Goal: Transaction & Acquisition: Purchase product/service

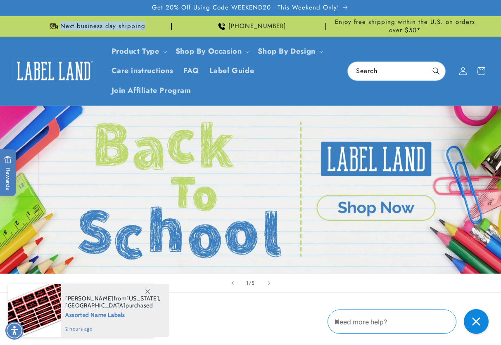
drag, startPoint x: 145, startPoint y: 28, endPoint x: 62, endPoint y: 27, distance: 83.0
click at [62, 27] on div "Next business day shipping" at bounding box center [96, 26] width 151 height 20
copy span "Next business day shipping"
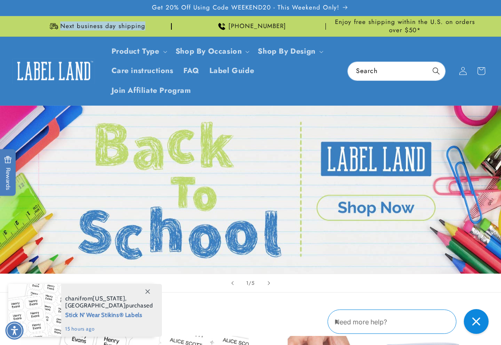
scroll to position [206, 0]
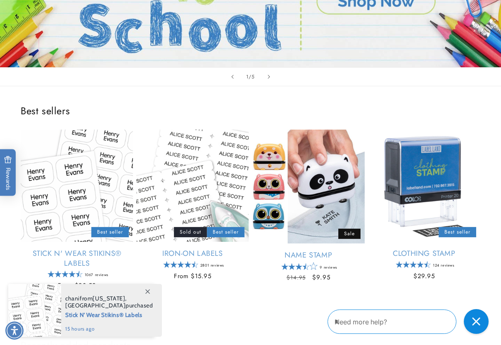
click at [145, 290] on icon at bounding box center [147, 291] width 5 height 5
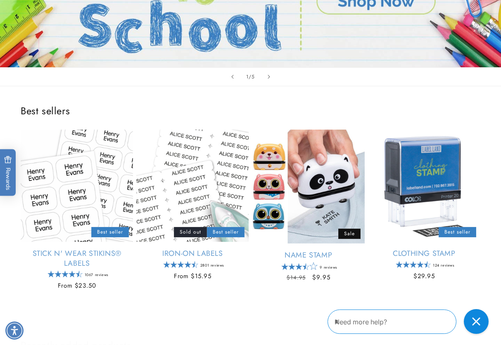
click at [486, 101] on div "Best sellers Stick N' Wear Stikins® Labels Empty heading Best seller Stick N' W…" at bounding box center [250, 199] width 501 height 226
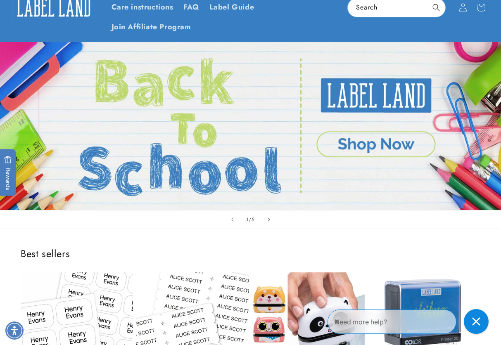
scroll to position [165, 0]
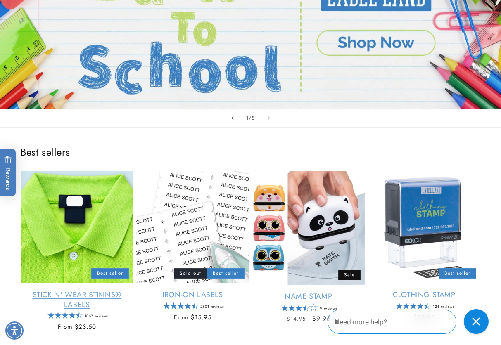
click at [69, 290] on link "Stick N' Wear Stikins® Labels" at bounding box center [77, 299] width 112 height 19
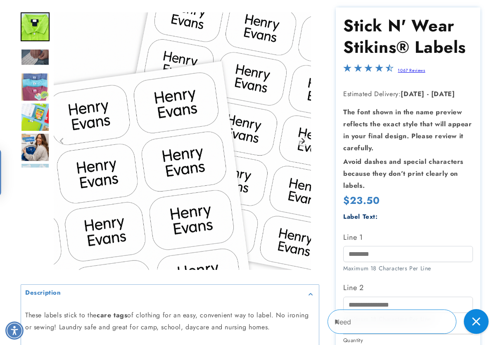
scroll to position [124, 0]
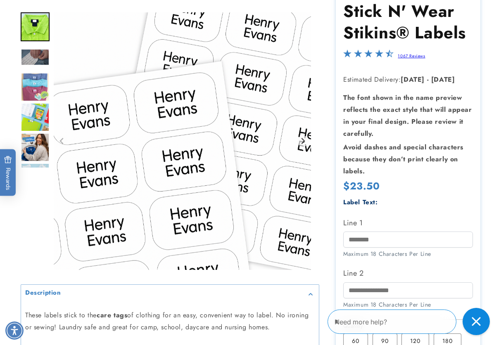
click at [469, 316] on div "Close gorgias live chat" at bounding box center [476, 322] width 18 height 18
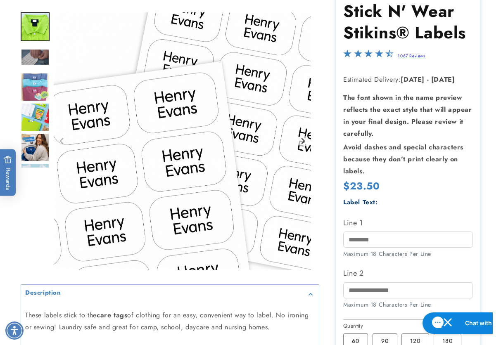
click at [494, 255] on div at bounding box center [250, 229] width 501 height 472
click at [484, 210] on div at bounding box center [250, 267] width 501 height 549
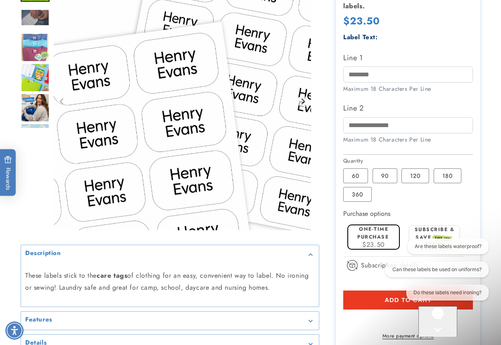
scroll to position [0, 0]
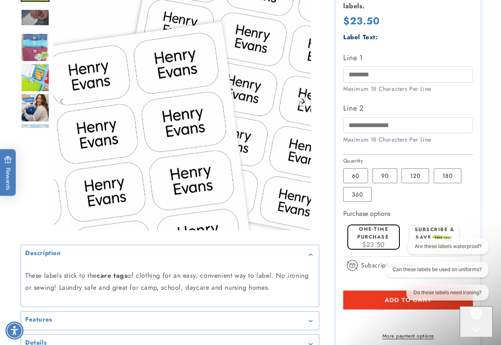
click at [20, 225] on div at bounding box center [250, 102] width 501 height 549
click at [490, 189] on div at bounding box center [250, 102] width 501 height 549
click at [478, 340] on div "Gorgias live chat" at bounding box center [476, 345] width 26 height 10
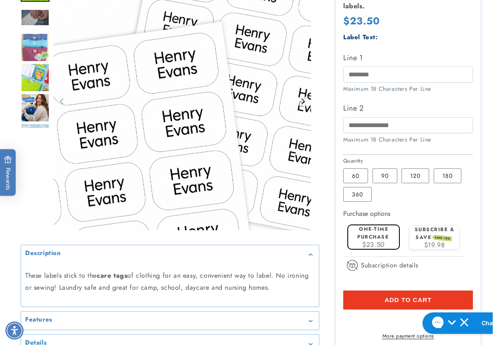
click at [488, 129] on div at bounding box center [250, 102] width 501 height 549
click at [489, 206] on div at bounding box center [250, 102] width 501 height 549
click at [486, 146] on div at bounding box center [250, 102] width 501 height 549
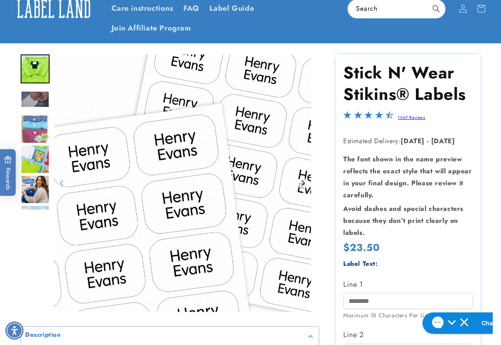
scroll to position [165, 0]
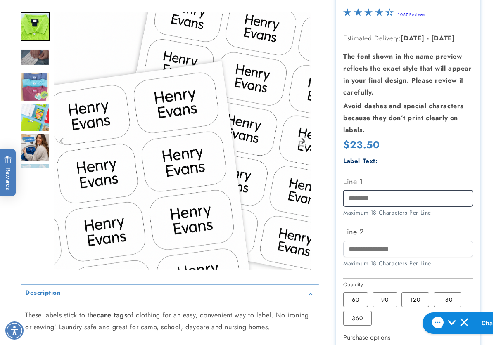
click at [365, 196] on input "Line 1" at bounding box center [408, 198] width 130 height 16
paste input "*********"
type input "*********"
click at [498, 233] on div at bounding box center [250, 226] width 501 height 549
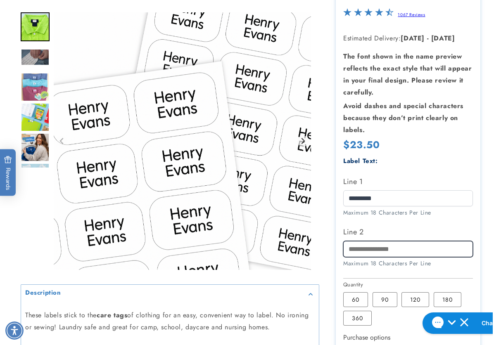
click at [407, 252] on input "Line 2" at bounding box center [408, 249] width 130 height 16
paste input "**********"
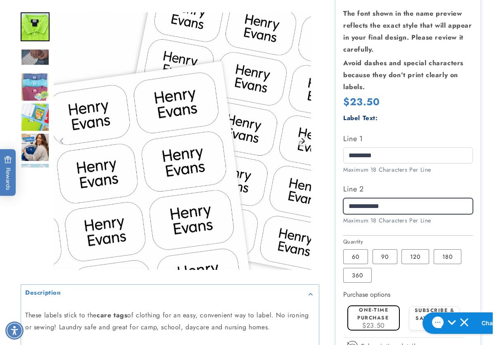
scroll to position [248, 0]
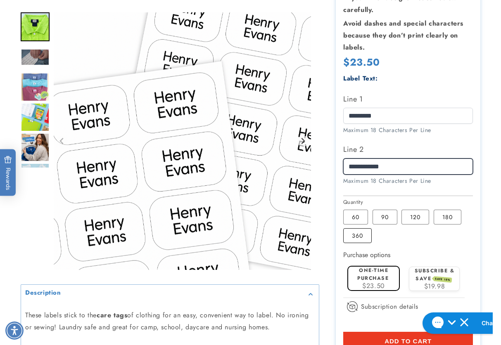
type input "**********"
click at [355, 236] on label "360 Variant sold out or unavailable" at bounding box center [357, 235] width 28 height 15
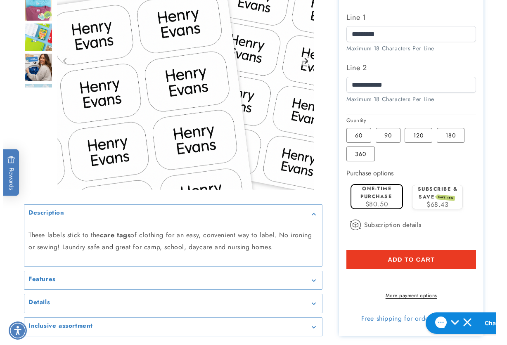
scroll to position [330, 0]
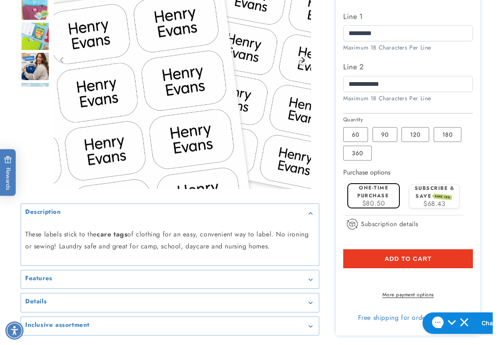
click at [351, 261] on button "Add to cart" at bounding box center [408, 258] width 130 height 19
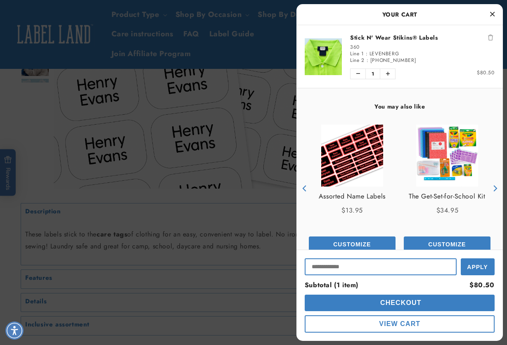
click at [359, 271] on input "Input Discount" at bounding box center [381, 267] width 152 height 17
type input "*********"
click at [461, 257] on button "Apply" at bounding box center [478, 266] width 34 height 19
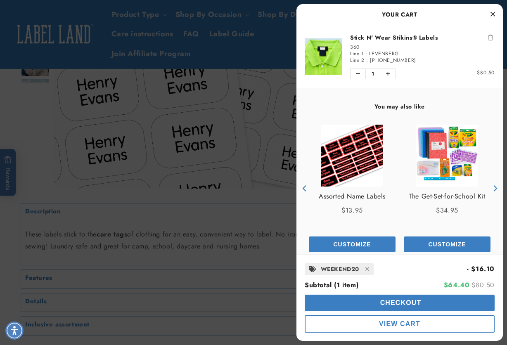
click at [381, 302] on span "Checkout" at bounding box center [399, 302] width 43 height 7
